Goal: Information Seeking & Learning: Compare options

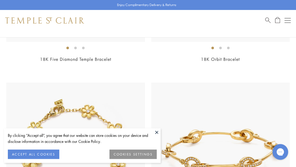
scroll to position [1263, 0]
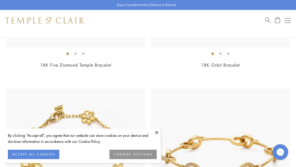
click at [291, 18] on button "Open navigation" at bounding box center [288, 20] width 6 height 6
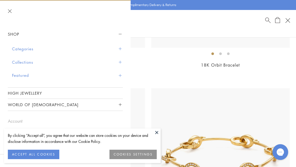
click at [118, 47] on button "Categories" at bounding box center [67, 48] width 111 height 13
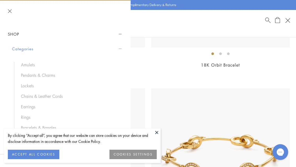
click at [39, 106] on link "Earrings" at bounding box center [69, 107] width 97 height 6
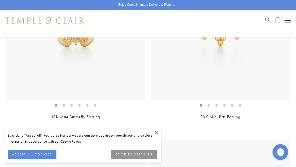
scroll to position [853, 0]
click at [240, 115] on link "18K Mini Bat Earring" at bounding box center [221, 116] width 40 height 5
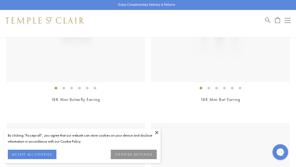
click at [237, 98] on link "18K Mini Bat Earring" at bounding box center [221, 99] width 40 height 5
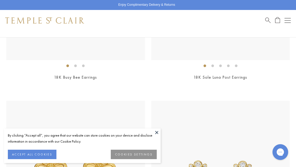
scroll to position [1250, 0]
click at [93, 75] on link "18K Busy Bee Earrings" at bounding box center [75, 77] width 43 height 5
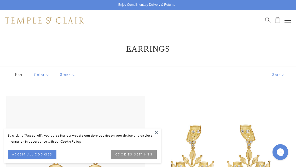
scroll to position [1267, 0]
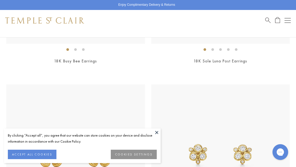
click at [142, 154] on button "COOKIES SETTINGS" at bounding box center [134, 153] width 46 height 9
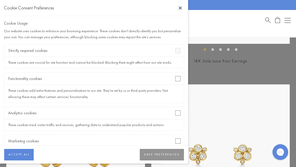
click at [160, 155] on button "SAVE PREFERENCES" at bounding box center [162, 155] width 44 height 12
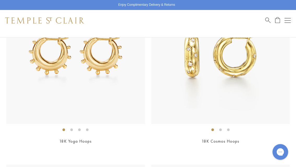
scroll to position [2979, 0]
click at [237, 138] on link "18K Cosmos Hoops" at bounding box center [221, 140] width 38 height 5
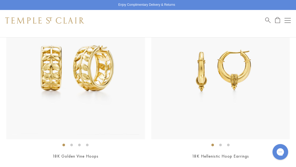
scroll to position [3144, 0]
click at [245, 153] on link "18K Hellenistic Hoop Earrings" at bounding box center [220, 155] width 57 height 5
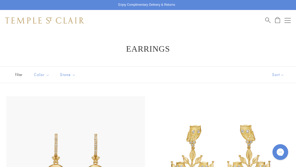
scroll to position [3160, 0]
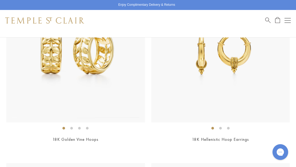
click at [93, 136] on link "18K Golden Vine Hoops" at bounding box center [76, 138] width 46 height 5
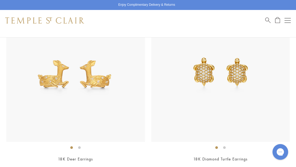
scroll to position [4584, 0]
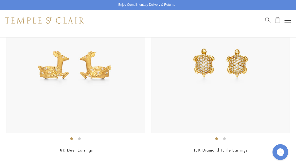
click at [88, 147] on link "18K Deer Earrings" at bounding box center [75, 149] width 35 height 5
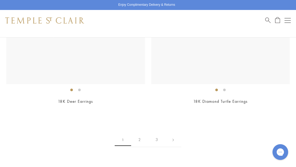
scroll to position [4632, 0]
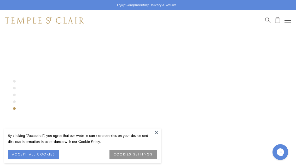
click at [155, 136] on button at bounding box center [157, 132] width 8 height 8
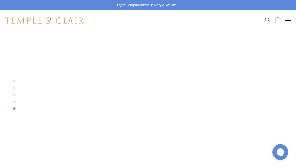
scroll to position [0, 0]
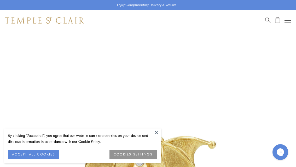
click at [154, 132] on button at bounding box center [157, 132] width 8 height 8
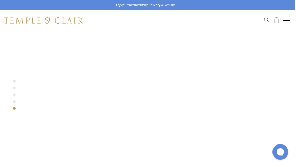
scroll to position [0, 1]
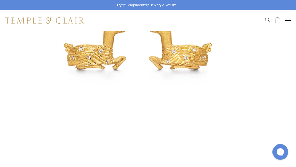
scroll to position [112, 0]
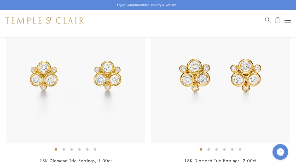
scroll to position [1526, 0]
click at [87, 158] on link "18K Diamond Trio Earrings, 1.00ct" at bounding box center [75, 160] width 72 height 6
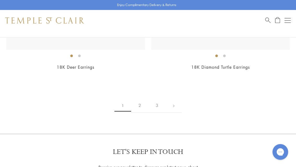
scroll to position [4667, 0]
click at [142, 98] on link "2" at bounding box center [139, 105] width 17 height 14
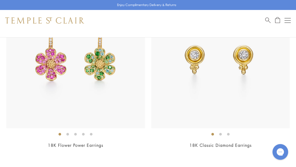
scroll to position [286, 0]
click at [240, 145] on link "18K Classic Diamond Earrings" at bounding box center [221, 145] width 62 height 6
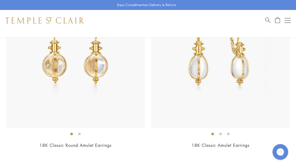
scroll to position [2079, 0]
click at [240, 142] on link "18K Classic Amulet Earrings" at bounding box center [221, 145] width 58 height 6
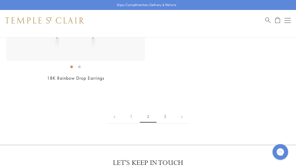
scroll to position [4477, 0]
click at [167, 109] on link "3" at bounding box center [165, 116] width 17 height 14
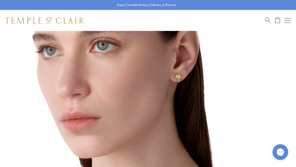
scroll to position [107, 0]
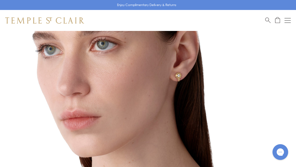
click at [186, 76] on img at bounding box center [140, 64] width 281 height 281
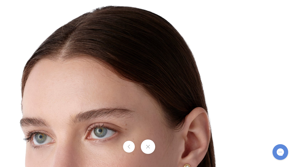
scroll to position [124, 0]
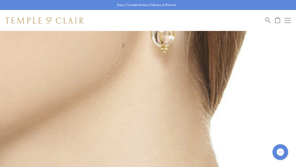
scroll to position [111, 0]
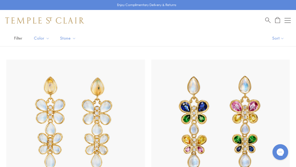
scroll to position [18, 0]
